Goal: Task Accomplishment & Management: Manage account settings

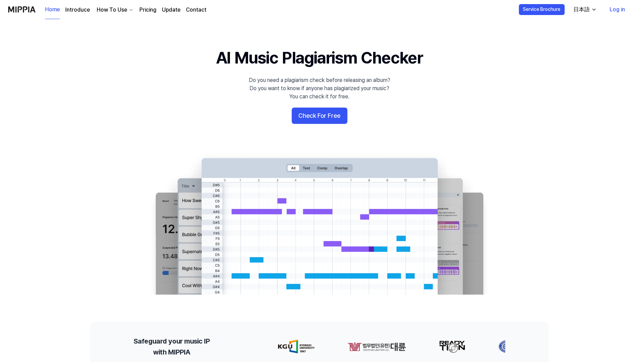
click at [615, 10] on link "Log in" at bounding box center [617, 9] width 26 height 19
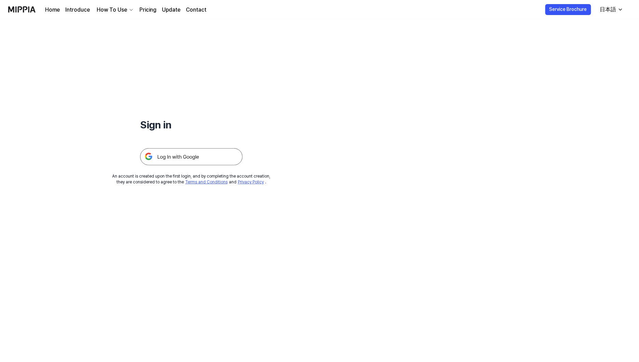
click at [217, 158] on img at bounding box center [191, 156] width 102 height 17
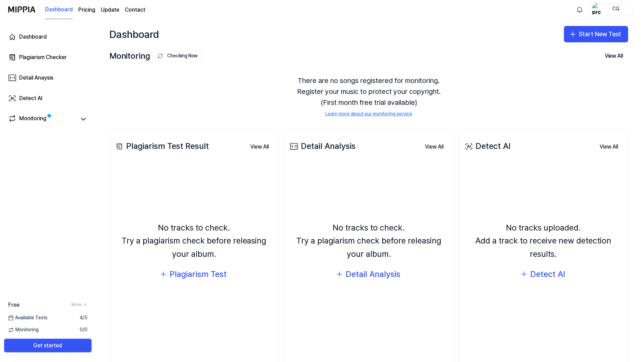
click at [609, 12] on div "CQ" at bounding box center [615, 9] width 27 height 8
click at [564, 48] on link "Account" at bounding box center [590, 49] width 79 height 7
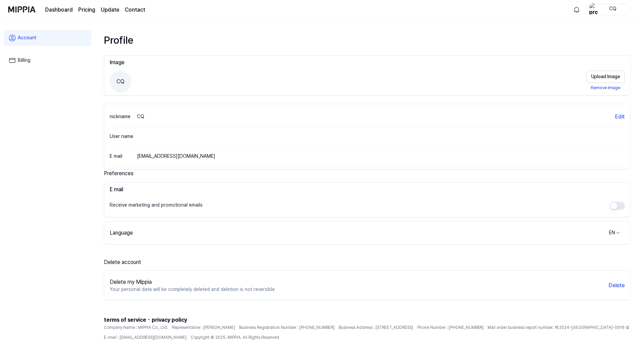
click at [29, 58] on link "Billing" at bounding box center [47, 61] width 87 height 16
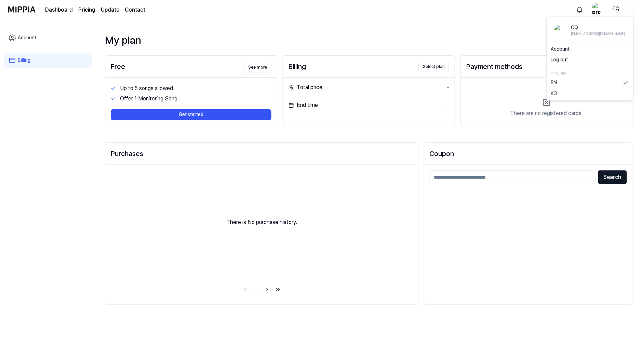
click at [611, 7] on div "CQ" at bounding box center [615, 9] width 27 height 8
click at [570, 51] on link "Account" at bounding box center [590, 49] width 79 height 7
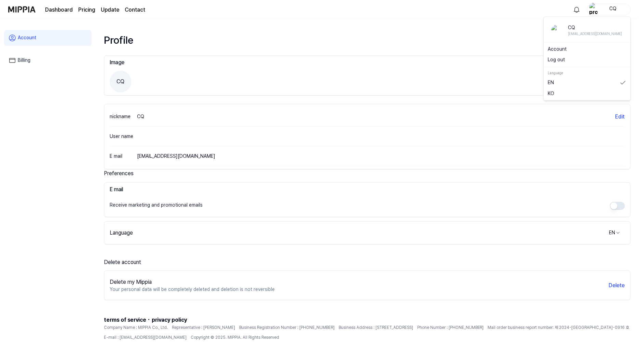
click at [610, 4] on div "CQ" at bounding box center [609, 10] width 44 height 12
click at [563, 59] on button "Log out" at bounding box center [587, 60] width 79 height 7
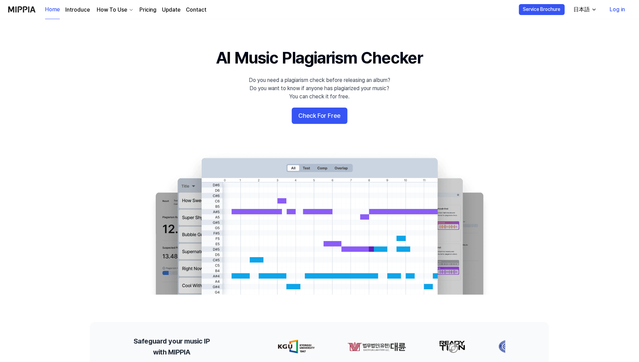
click at [618, 13] on link "Log in" at bounding box center [617, 9] width 26 height 19
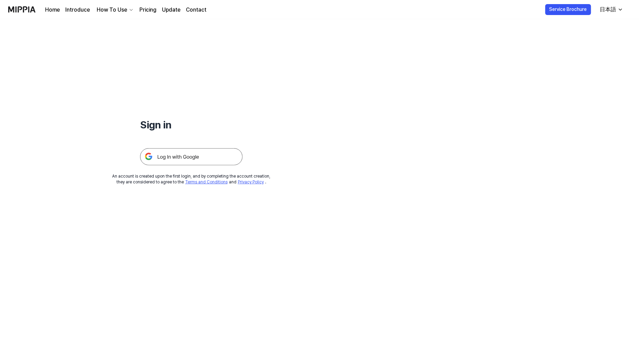
click at [230, 156] on img at bounding box center [191, 156] width 102 height 17
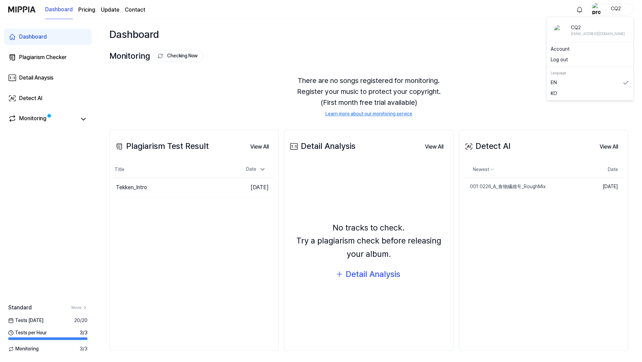
click at [608, 10] on div "CQ2" at bounding box center [615, 9] width 27 height 8
click at [568, 52] on link "Account" at bounding box center [590, 49] width 79 height 7
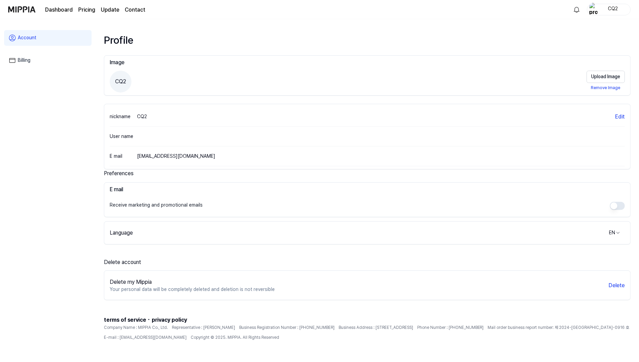
click at [38, 61] on link "Billing" at bounding box center [47, 61] width 87 height 16
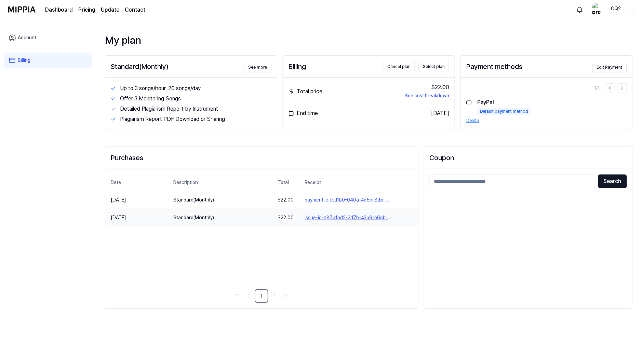
click at [339, 221] on button "issue-id-a87b1bd2-2d7b-43b9-b6cb-649678ae2d54" at bounding box center [358, 218] width 108 height 7
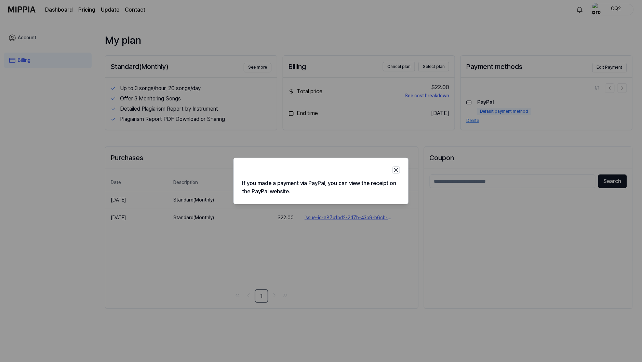
click at [355, 245] on div at bounding box center [321, 181] width 642 height 362
click at [394, 169] on icon "button" at bounding box center [396, 170] width 7 height 7
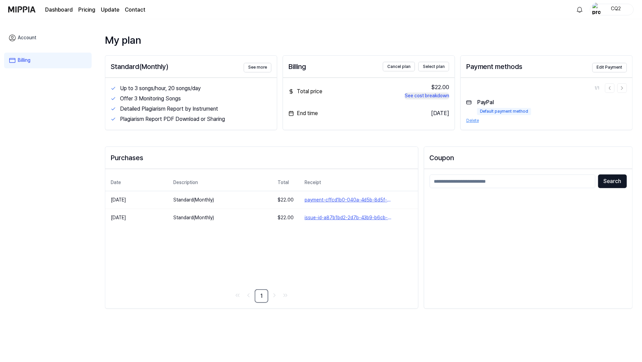
click at [435, 96] on button "See cost breakdown" at bounding box center [426, 96] width 44 height 7
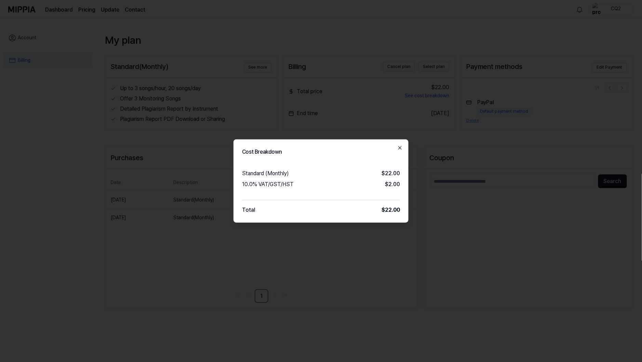
click at [398, 145] on icon "button" at bounding box center [399, 147] width 5 height 5
